Goal: Find specific page/section: Find specific page/section

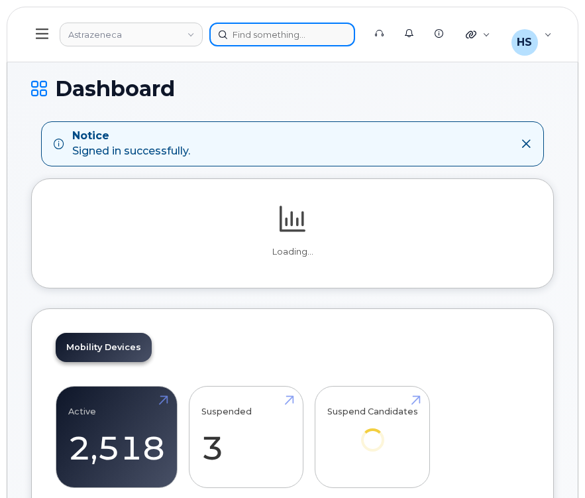
click at [319, 36] on div at bounding box center [282, 35] width 146 height 24
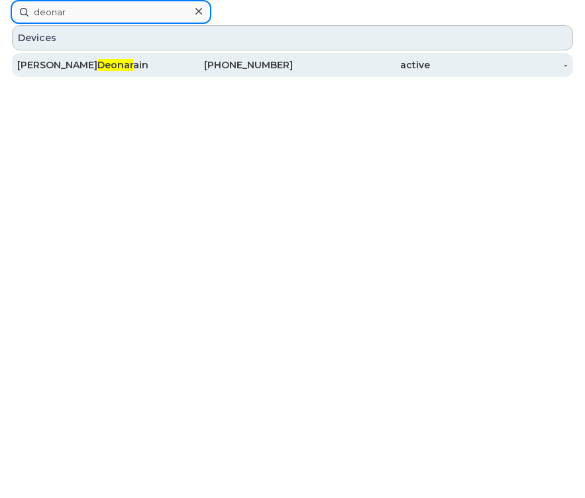
type input "deonar"
click at [430, 55] on div "active" at bounding box center [499, 65] width 138 height 24
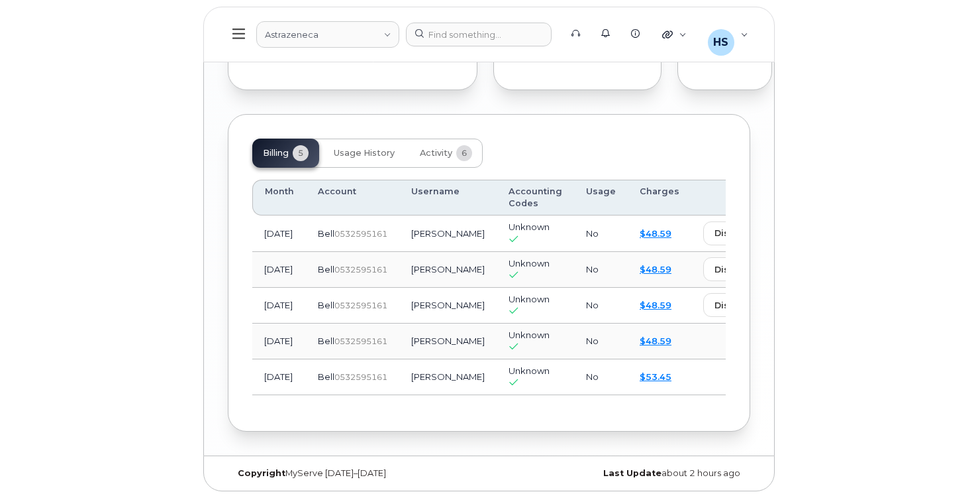
scroll to position [1063, 0]
